Goal: Information Seeking & Learning: Check status

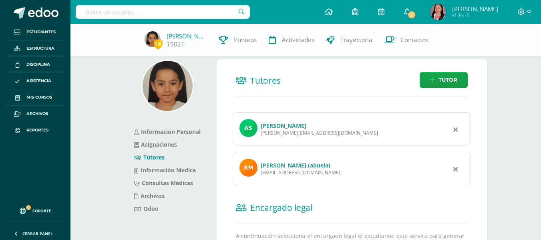
click at [299, 126] on link "Andrea Serrano Monroy" at bounding box center [284, 126] width 46 height 8
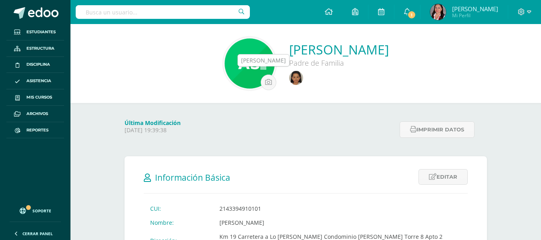
click at [289, 81] on img at bounding box center [296, 78] width 14 height 14
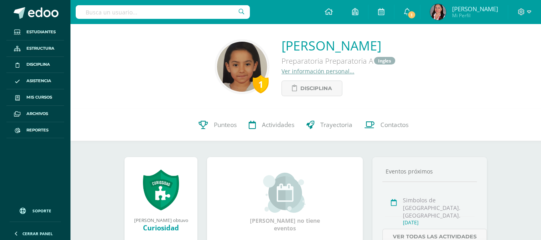
click at [286, 70] on link "Ver información personal..." at bounding box center [317, 71] width 73 height 8
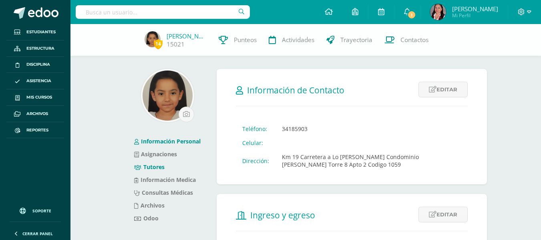
click at [154, 168] on link "Tutores" at bounding box center [149, 167] width 30 height 8
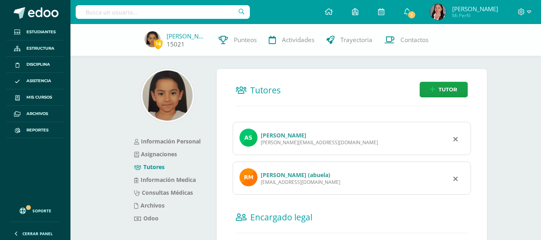
click at [185, 36] on link "[PERSON_NAME]" at bounding box center [186, 36] width 40 height 8
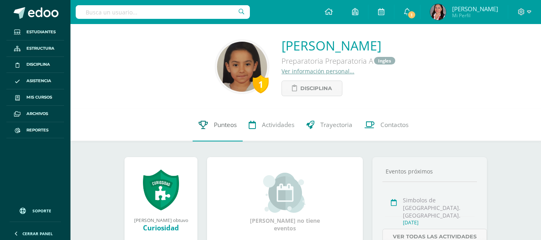
click at [225, 123] on span "Punteos" at bounding box center [225, 125] width 23 height 8
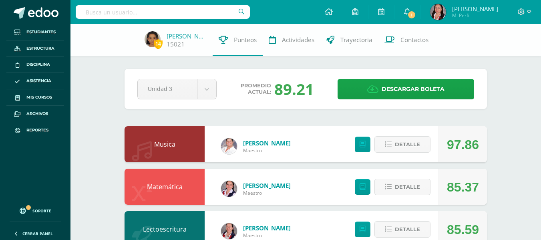
scroll to position [160, 0]
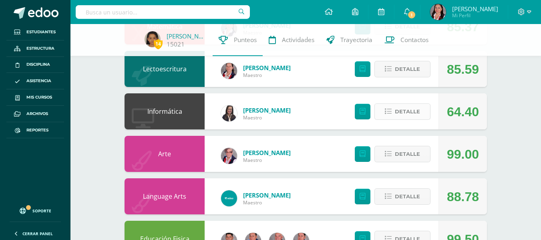
click at [420, 108] on button "Detalle" at bounding box center [402, 111] width 56 height 16
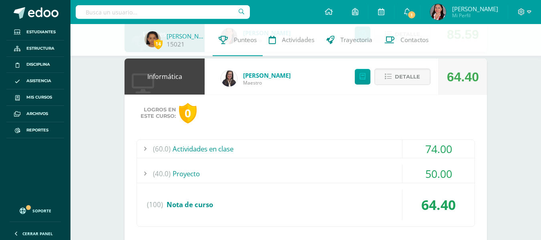
scroll to position [240, 0]
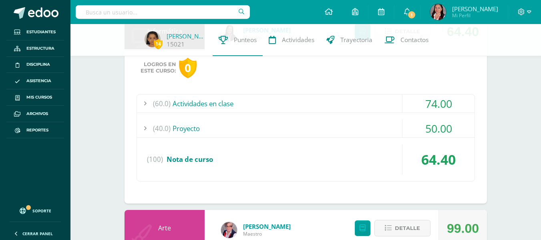
click at [220, 105] on div "(60.0) Actividades en clase" at bounding box center [305, 103] width 337 height 18
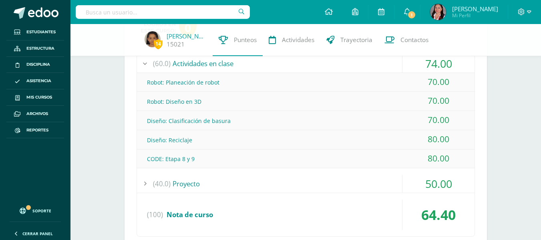
scroll to position [320, 0]
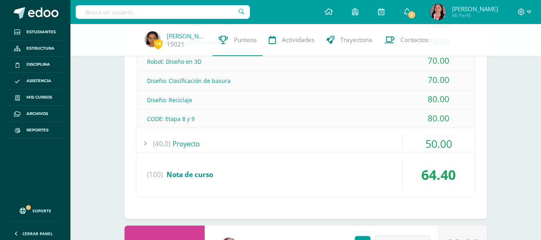
click at [201, 144] on div "(40.0) Proyecto" at bounding box center [305, 143] width 337 height 18
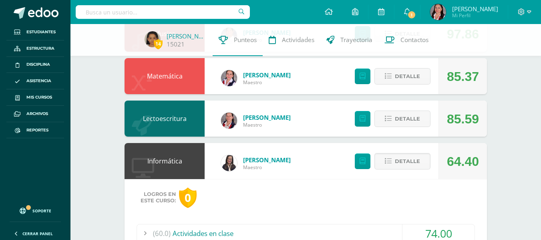
scroll to position [0, 0]
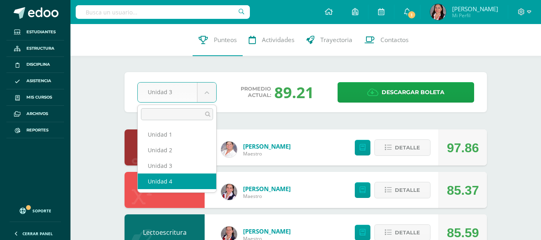
select select "Unidad 4"
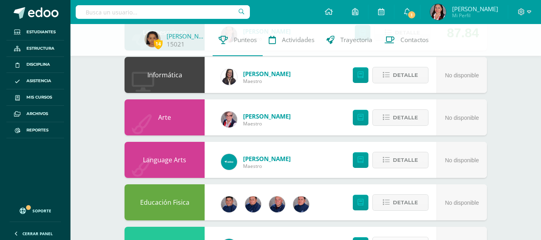
scroll to position [158, 0]
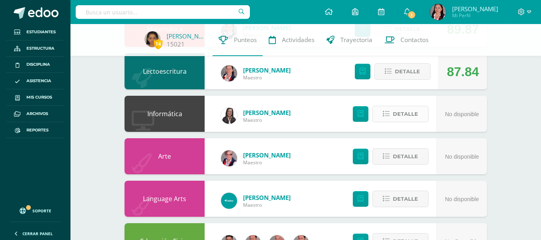
click at [421, 116] on button "Detalle" at bounding box center [400, 114] width 56 height 16
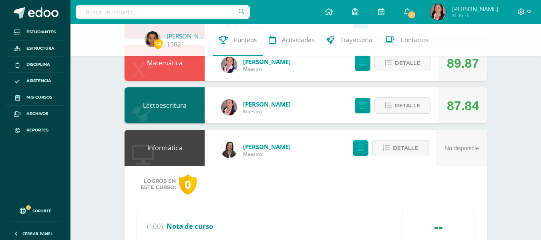
scroll to position [0, 0]
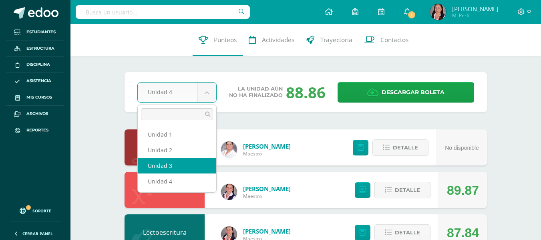
select select "Unidad 3"
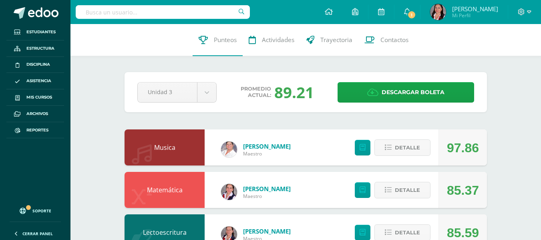
click at [150, 11] on input "text" at bounding box center [163, 12] width 174 height 14
type input "[PERSON_NAME]"
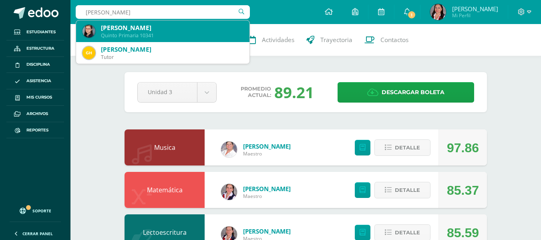
click at [179, 32] on div "Quinto Primaria 10341" at bounding box center [172, 35] width 142 height 7
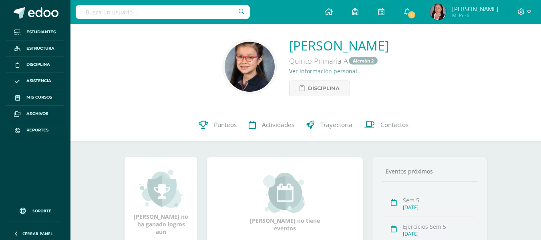
click at [289, 69] on link "Ver información personal..." at bounding box center [325, 71] width 73 height 8
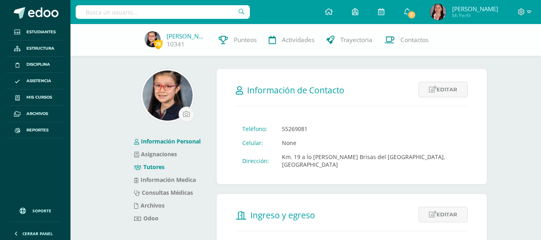
click at [164, 166] on link "Tutores" at bounding box center [149, 167] width 30 height 8
